Goal: Book appointment/travel/reservation

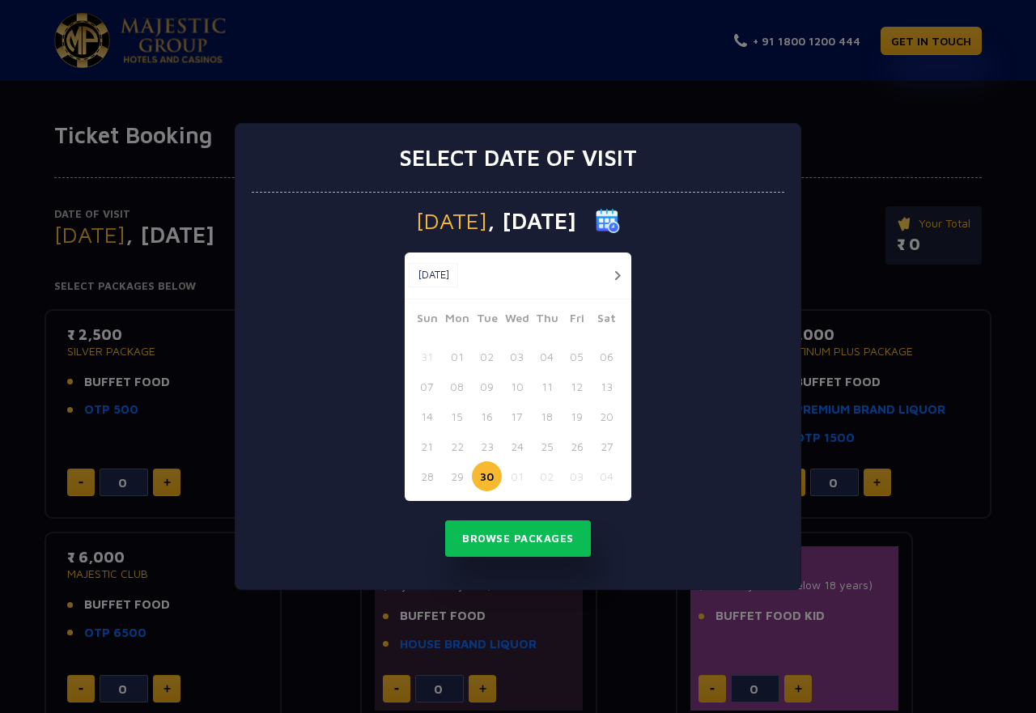
click at [509, 475] on button "01" at bounding box center [517, 476] width 30 height 30
click at [500, 539] on button "Browse Packages" at bounding box center [518, 538] width 146 height 37
